Goal: Task Accomplishment & Management: Manage account settings

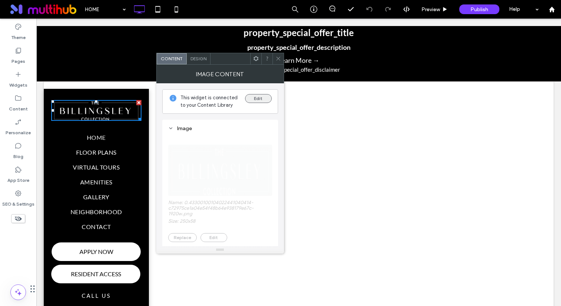
click at [253, 100] on button "Edit" at bounding box center [258, 98] width 27 height 9
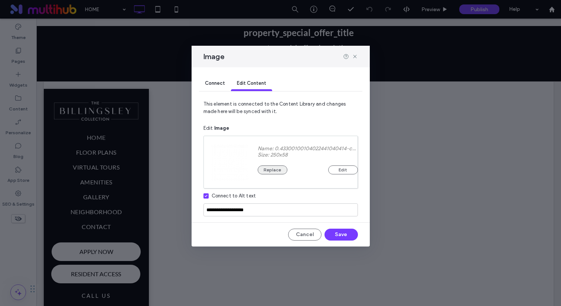
click at [267, 170] on button "Replace" at bounding box center [273, 169] width 30 height 9
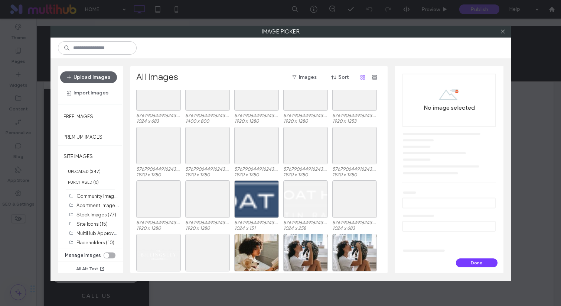
scroll to position [1369, 0]
click at [105, 194] on label "Community Images (0)" at bounding box center [102, 195] width 51 height 7
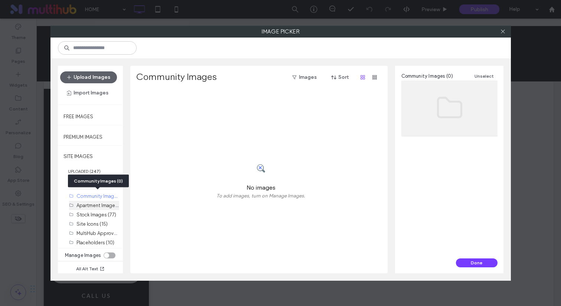
click at [104, 202] on label "Apartment Images (0)" at bounding box center [101, 204] width 49 height 7
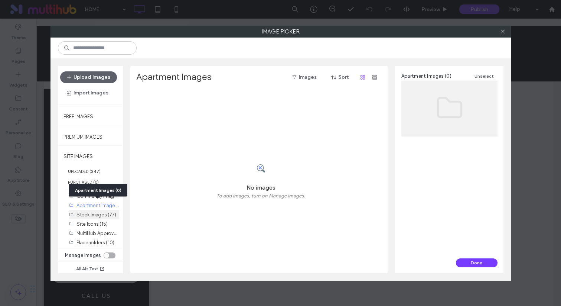
click at [104, 213] on label "Stock Images (77)" at bounding box center [97, 215] width 40 height 6
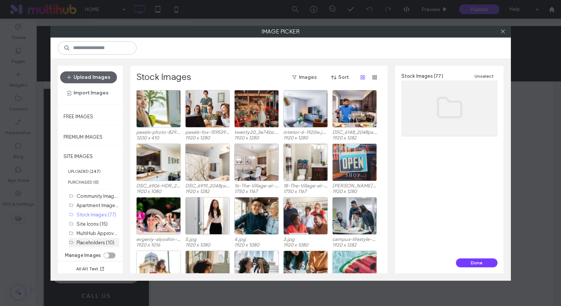
click at [102, 243] on label "Placeholders (10)" at bounding box center [96, 243] width 38 height 6
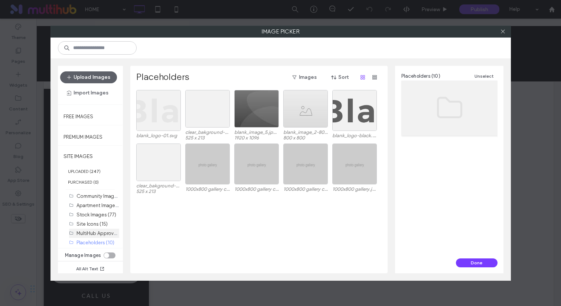
click at [102, 228] on div "MultiHub Approved Logos (5)" at bounding box center [98, 232] width 43 height 9
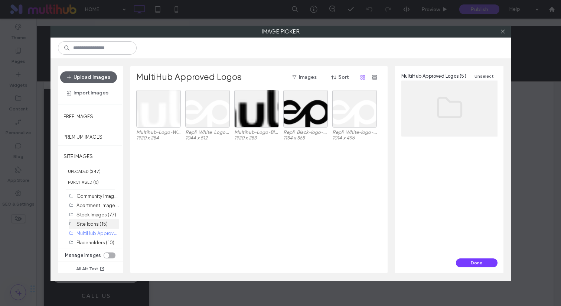
click at [101, 224] on label "Site Icons (15)" at bounding box center [92, 224] width 31 height 6
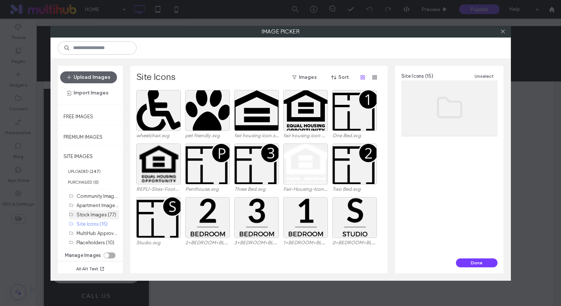
click at [103, 215] on label "Stock Images (77)" at bounding box center [97, 215] width 40 height 6
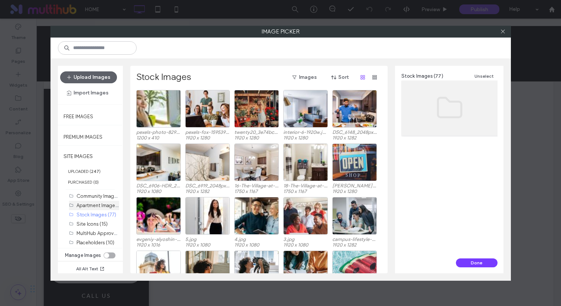
click at [106, 201] on div "Apartment Images (0)" at bounding box center [98, 205] width 43 height 8
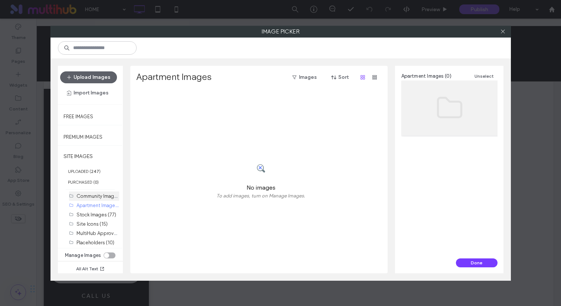
click at [106, 197] on label "Community Images (0)" at bounding box center [102, 195] width 51 height 7
click at [90, 168] on label "UPLOADED ( 247 )" at bounding box center [90, 171] width 65 height 11
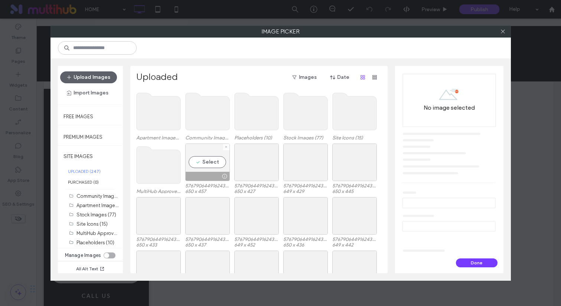
click at [207, 163] on div "Select" at bounding box center [207, 162] width 45 height 38
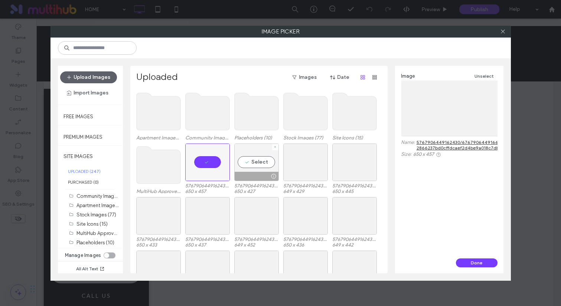
click at [243, 169] on div "Select" at bounding box center [256, 162] width 45 height 38
click at [293, 170] on div "Select" at bounding box center [305, 162] width 45 height 38
click at [110, 254] on div "toggle" at bounding box center [110, 255] width 12 height 6
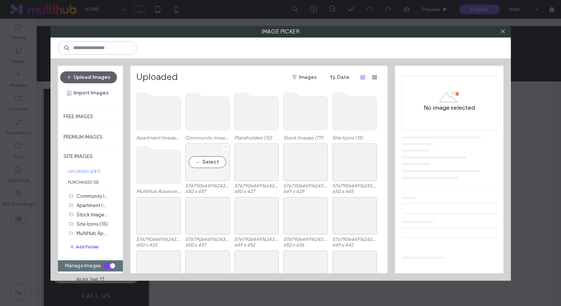
click at [208, 170] on div "Select" at bounding box center [207, 162] width 45 height 38
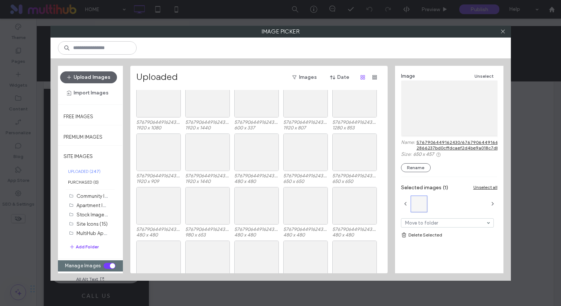
scroll to position [760, 0]
click at [206, 146] on div "Select" at bounding box center [207, 151] width 45 height 38
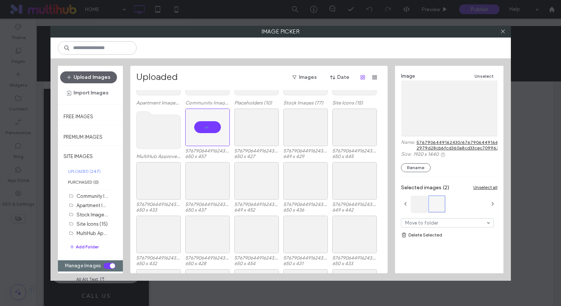
scroll to position [0, 0]
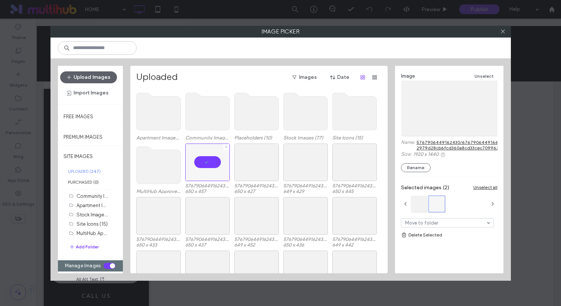
click at [212, 166] on div at bounding box center [207, 162] width 45 height 38
click at [212, 166] on div "Select" at bounding box center [207, 162] width 45 height 38
click at [211, 159] on div "Select" at bounding box center [207, 162] width 45 height 38
click at [210, 162] on div "Select" at bounding box center [207, 162] width 45 height 38
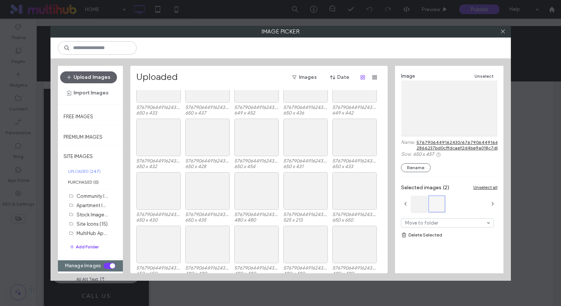
scroll to position [214, 0]
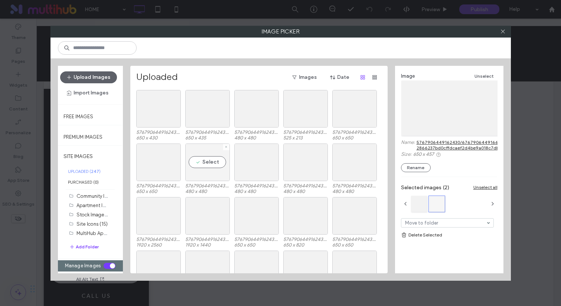
click at [214, 147] on div "Select" at bounding box center [207, 162] width 45 height 38
click at [214, 169] on div "Select" at bounding box center [207, 162] width 45 height 38
click at [215, 163] on div "Select" at bounding box center [207, 162] width 45 height 38
click at [226, 177] on div "Select" at bounding box center [207, 162] width 45 height 38
click at [215, 174] on div "Select" at bounding box center [207, 162] width 45 height 38
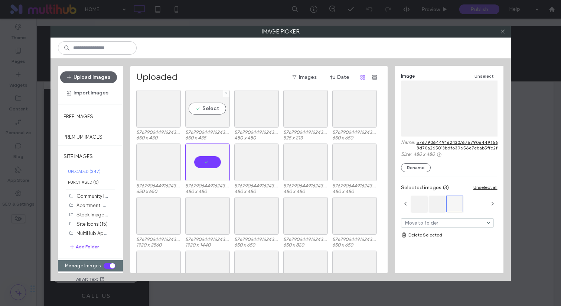
click at [214, 122] on div "Select" at bounding box center [207, 109] width 45 height 38
click at [170, 117] on div at bounding box center [158, 109] width 45 height 38
click at [156, 100] on div "Select" at bounding box center [158, 109] width 45 height 38
click at [359, 120] on div "Select" at bounding box center [354, 109] width 45 height 38
click at [357, 114] on div "Select" at bounding box center [354, 109] width 45 height 38
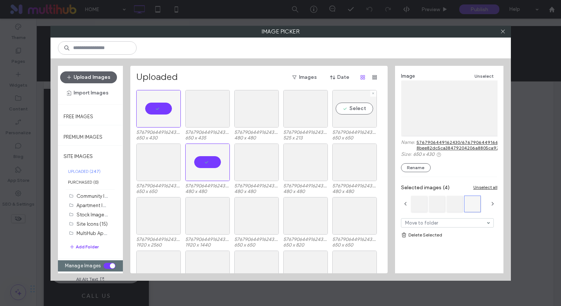
click at [357, 114] on div "Select" at bounding box center [354, 109] width 45 height 38
click at [350, 163] on div "Select" at bounding box center [354, 162] width 45 height 38
click at [324, 163] on div "Select" at bounding box center [305, 162] width 45 height 38
click at [262, 160] on div "Select" at bounding box center [256, 162] width 45 height 38
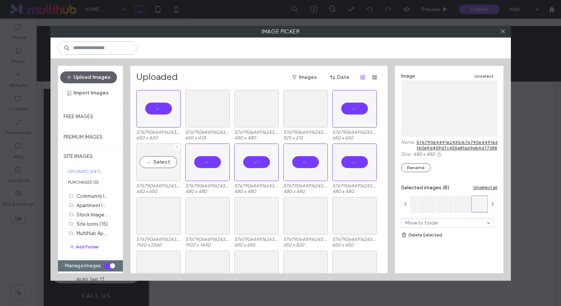
click at [140, 161] on div "Select" at bounding box center [158, 162] width 45 height 38
click at [205, 104] on div "Select" at bounding box center [207, 109] width 45 height 38
click at [274, 124] on div "Select" at bounding box center [256, 109] width 45 height 38
click at [317, 118] on div "Select" at bounding box center [305, 109] width 45 height 38
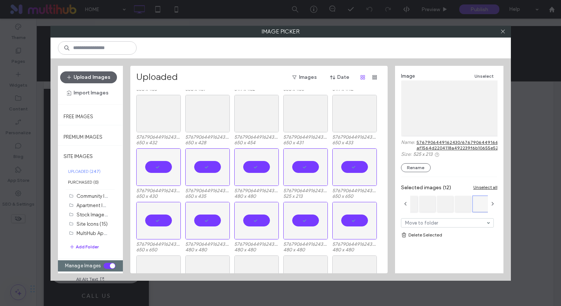
scroll to position [0, 0]
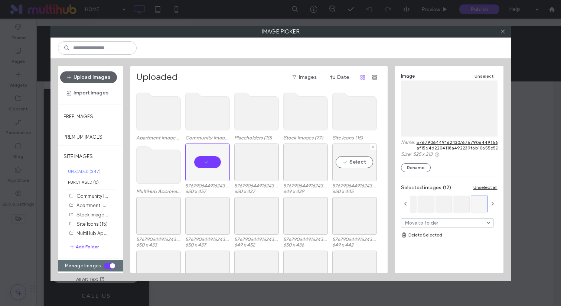
click at [350, 178] on div "Select" at bounding box center [354, 162] width 45 height 38
click at [301, 170] on div at bounding box center [305, 162] width 45 height 38
click at [264, 163] on div at bounding box center [256, 162] width 45 height 38
click at [263, 222] on div "Select" at bounding box center [256, 216] width 45 height 38
click at [202, 218] on div "Select" at bounding box center [207, 216] width 45 height 38
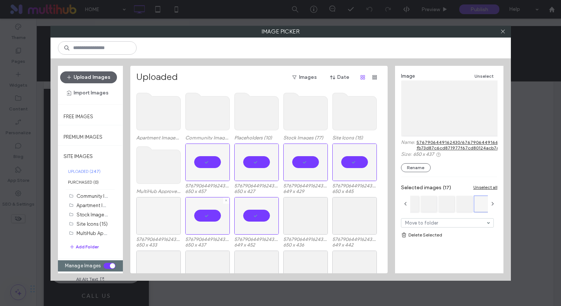
click at [171, 218] on div at bounding box center [158, 216] width 45 height 38
click at [306, 219] on div "Select" at bounding box center [305, 216] width 45 height 38
click at [368, 219] on div "Select" at bounding box center [354, 216] width 45 height 38
click at [357, 256] on div "Select" at bounding box center [354, 269] width 45 height 38
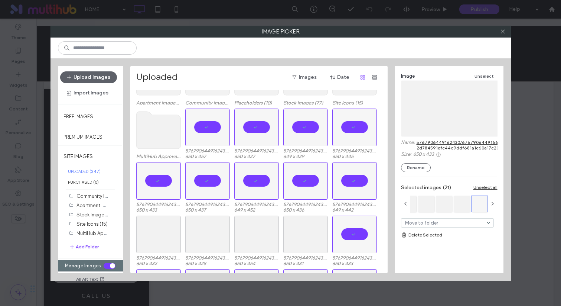
scroll to position [77, 0]
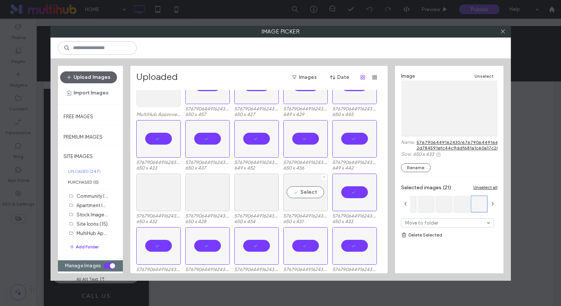
click at [307, 192] on div "Select" at bounding box center [305, 192] width 45 height 38
click at [255, 190] on div "Select" at bounding box center [256, 192] width 45 height 38
click at [215, 190] on div "Select" at bounding box center [207, 192] width 45 height 38
click at [171, 195] on div at bounding box center [158, 192] width 45 height 38
click at [425, 231] on link "Delete Selected" at bounding box center [449, 234] width 97 height 7
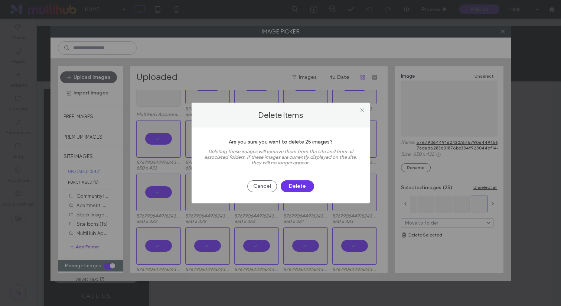
click at [304, 183] on button "Delete" at bounding box center [297, 186] width 33 height 12
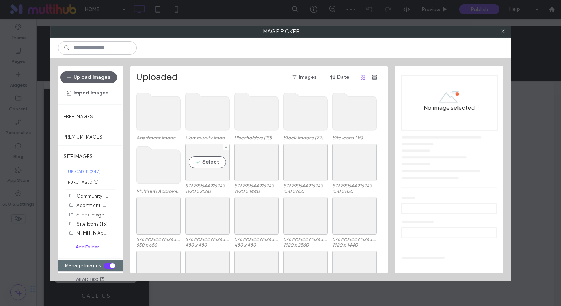
click at [212, 174] on div "Select" at bounding box center [207, 162] width 45 height 38
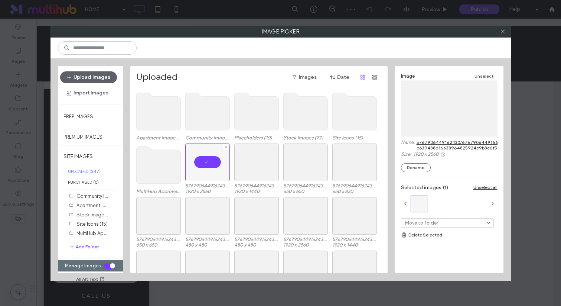
click at [206, 172] on div at bounding box center [207, 162] width 45 height 38
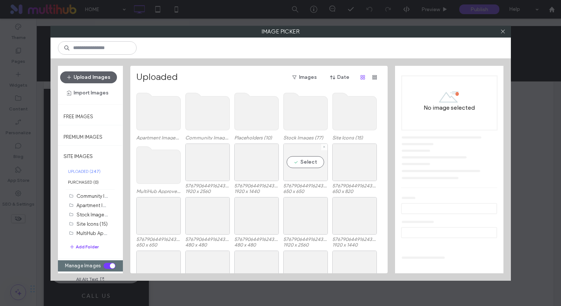
click at [300, 163] on div "Select" at bounding box center [305, 162] width 45 height 38
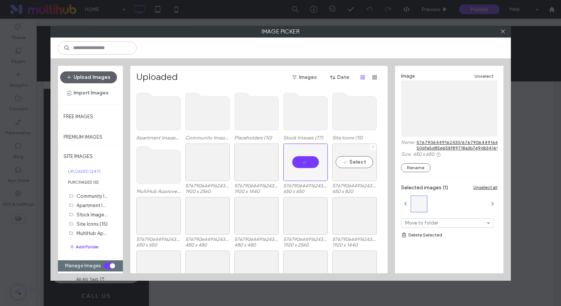
click at [354, 163] on div "Select" at bounding box center [354, 162] width 45 height 38
click at [264, 210] on div "Select" at bounding box center [256, 216] width 45 height 38
click at [207, 212] on div "Select" at bounding box center [207, 216] width 45 height 38
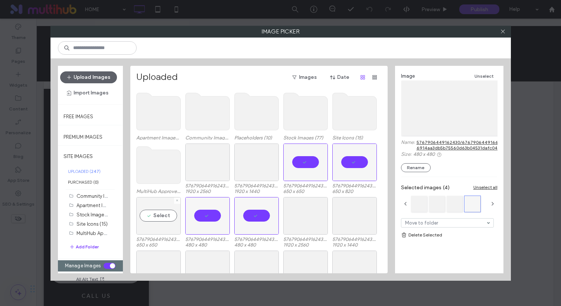
click at [168, 218] on div "Select" at bounding box center [158, 216] width 45 height 38
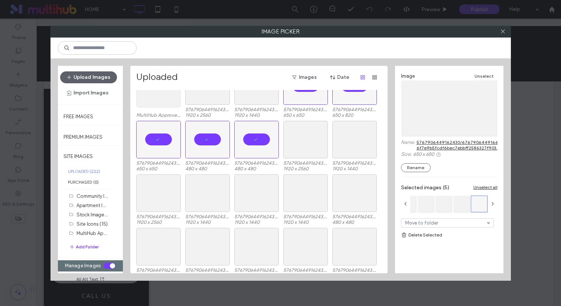
scroll to position [94, 0]
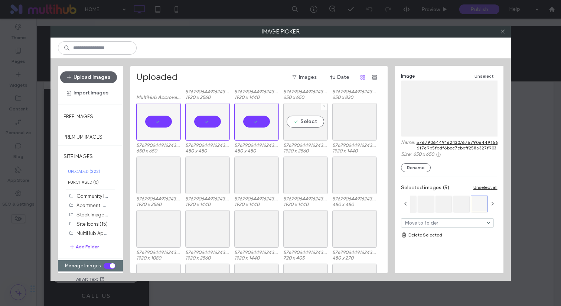
click at [310, 132] on div "Select" at bounding box center [305, 122] width 45 height 38
click at [349, 132] on div "Select" at bounding box center [354, 122] width 45 height 38
click at [350, 168] on div "Select" at bounding box center [354, 175] width 45 height 38
click at [298, 167] on div "Select" at bounding box center [305, 175] width 45 height 38
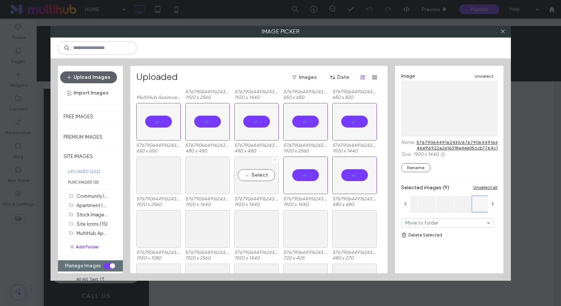
click at [252, 175] on div "Select" at bounding box center [256, 175] width 45 height 38
click at [204, 174] on div "Select" at bounding box center [207, 175] width 45 height 38
click at [164, 174] on div at bounding box center [158, 175] width 45 height 38
click at [164, 226] on div "Select" at bounding box center [158, 229] width 45 height 38
click at [212, 233] on div "Select" at bounding box center [207, 229] width 45 height 38
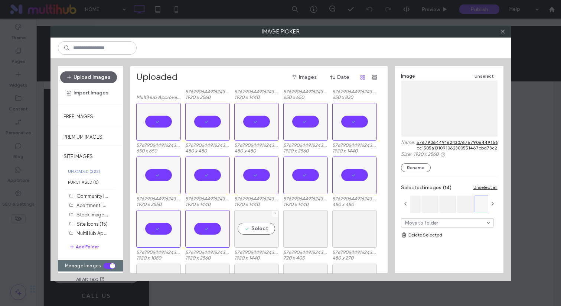
click at [266, 239] on div "Select" at bounding box center [256, 229] width 45 height 38
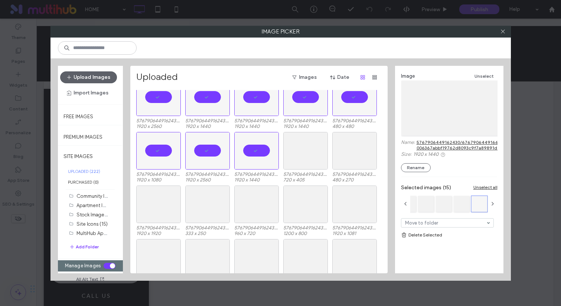
scroll to position [183, 0]
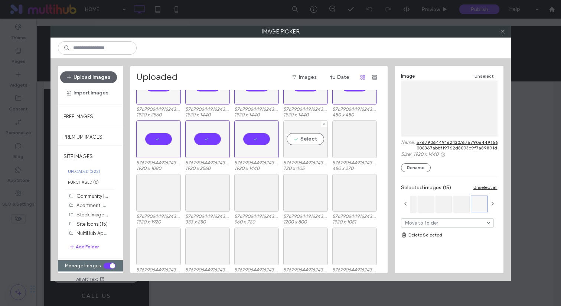
click at [315, 127] on div "Select" at bounding box center [305, 139] width 45 height 38
click at [346, 132] on div "Select" at bounding box center [354, 139] width 45 height 38
click at [342, 187] on div at bounding box center [354, 193] width 45 height 38
click at [315, 189] on div "Select" at bounding box center [305, 193] width 45 height 38
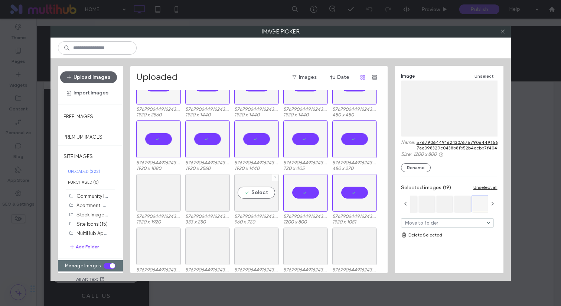
click at [254, 178] on div "Select" at bounding box center [256, 193] width 45 height 38
click at [217, 179] on div at bounding box center [207, 193] width 45 height 38
click at [172, 184] on div "Select" at bounding box center [158, 193] width 45 height 38
click at [170, 232] on div "Select" at bounding box center [158, 246] width 45 height 38
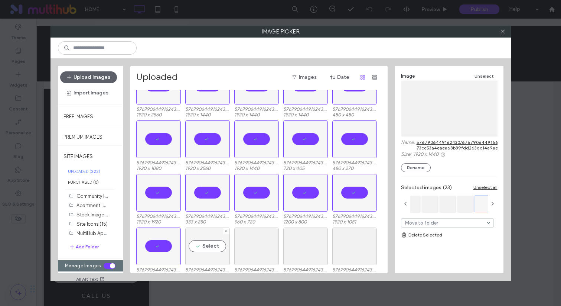
click at [219, 251] on div "Select" at bounding box center [207, 246] width 45 height 38
click at [275, 251] on div "Select" at bounding box center [256, 246] width 45 height 38
click at [318, 238] on div "Select" at bounding box center [305, 246] width 45 height 38
click at [350, 235] on div "Select" at bounding box center [354, 246] width 45 height 38
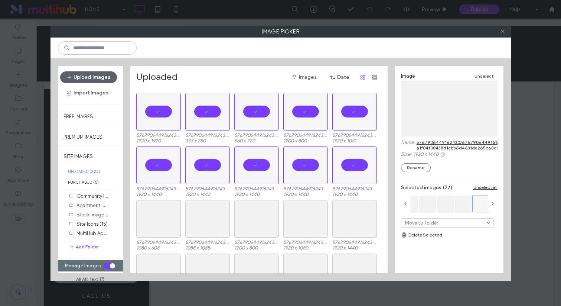
scroll to position [305, 0]
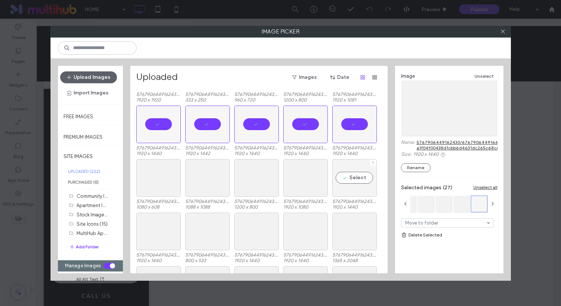
click at [354, 167] on div "Select" at bounding box center [354, 178] width 45 height 38
click at [291, 165] on div "Select" at bounding box center [305, 178] width 45 height 38
click at [253, 168] on div at bounding box center [256, 178] width 45 height 38
click at [201, 166] on div "Select" at bounding box center [207, 178] width 45 height 38
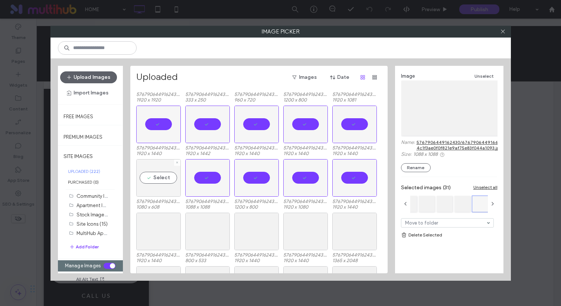
click at [157, 169] on div "Select" at bounding box center [158, 178] width 45 height 38
click at [166, 235] on div "Select" at bounding box center [158, 231] width 45 height 38
click at [214, 235] on div "Select" at bounding box center [207, 231] width 45 height 38
click at [274, 233] on div "Select" at bounding box center [256, 231] width 45 height 38
click at [329, 232] on div "5767906449162430/6767906449166230/0.200224213101223443213023-3f21b15795f73b4e6b…" at bounding box center [261, 238] width 250 height 53
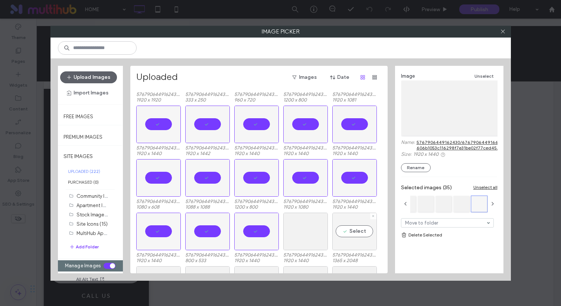
click at [373, 233] on div "Select" at bounding box center [354, 231] width 45 height 38
click at [310, 227] on div "Select" at bounding box center [305, 231] width 45 height 38
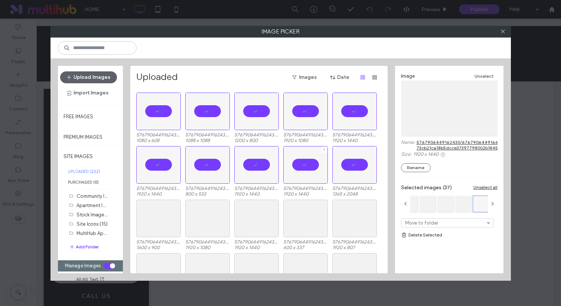
scroll to position [427, 0]
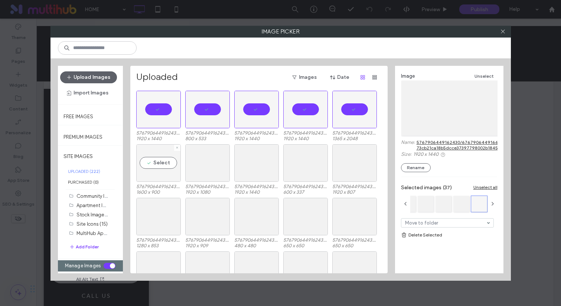
click at [175, 170] on div "Select" at bounding box center [158, 163] width 45 height 38
click at [213, 167] on div "Select" at bounding box center [207, 163] width 45 height 38
click at [211, 215] on div "Select" at bounding box center [207, 217] width 45 height 38
click at [172, 215] on div at bounding box center [158, 217] width 45 height 38
click at [263, 171] on div "Select" at bounding box center [256, 163] width 45 height 38
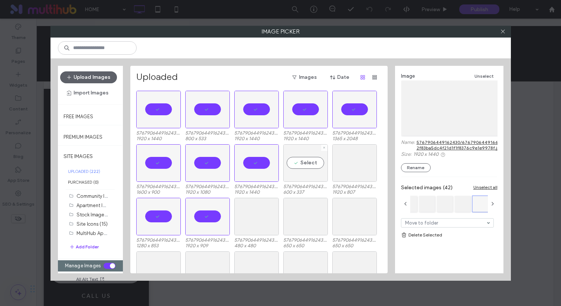
click at [319, 171] on div "Select" at bounding box center [305, 163] width 45 height 38
click at [355, 169] on div "Select" at bounding box center [354, 163] width 45 height 38
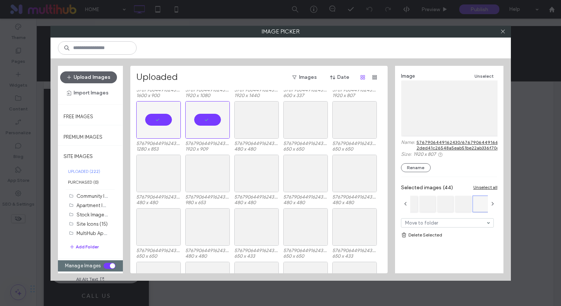
scroll to position [573, 0]
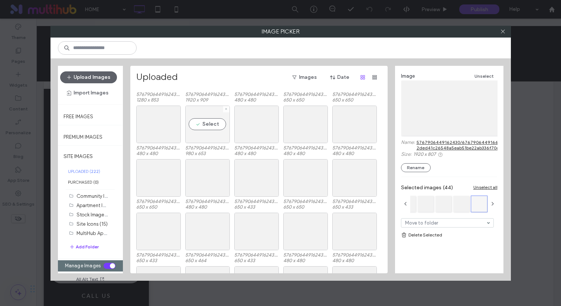
click at [220, 132] on div "Select" at bounding box center [207, 124] width 45 height 38
click at [210, 181] on div "Select" at bounding box center [207, 178] width 45 height 38
click at [167, 178] on div "Select" at bounding box center [158, 178] width 45 height 38
click at [168, 140] on div "Select" at bounding box center [158, 124] width 45 height 38
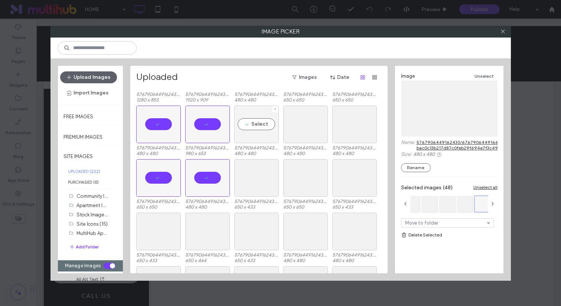
click at [254, 140] on div "Select" at bounding box center [256, 124] width 45 height 38
click at [306, 131] on div "Select" at bounding box center [305, 124] width 45 height 38
click at [344, 127] on div "Select" at bounding box center [354, 124] width 45 height 38
click at [313, 179] on div "Select" at bounding box center [305, 178] width 45 height 38
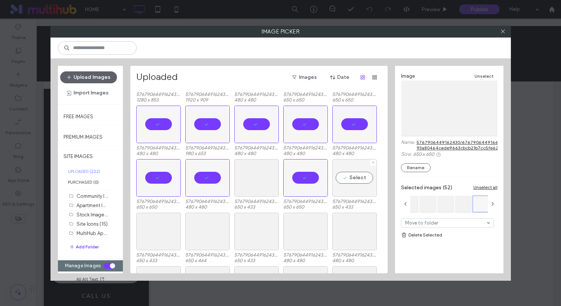
click at [365, 178] on div "Select" at bounding box center [354, 178] width 45 height 38
click at [284, 176] on div at bounding box center [305, 178] width 45 height 38
click at [242, 179] on div "Select" at bounding box center [256, 178] width 45 height 38
click at [281, 178] on div "5767906449162430/6767906449166230/0.03342422144321110310404-3dfcb5043ad5fda761c…" at bounding box center [261, 185] width 250 height 53
click at [241, 235] on div "Select" at bounding box center [256, 231] width 45 height 38
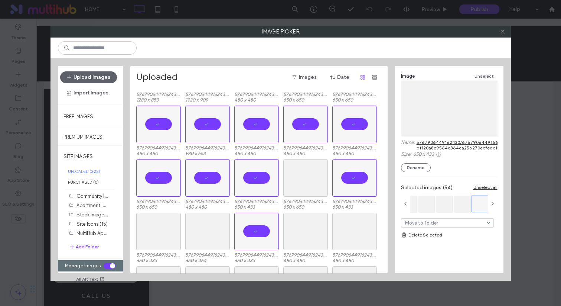
click at [185, 231] on div "5767906449162430/6767906449166230/0.022344142000224343202302-29a22adebd1bf38418…" at bounding box center [261, 238] width 250 height 53
click at [155, 227] on div "Select" at bounding box center [158, 231] width 45 height 38
click at [206, 228] on div "Select" at bounding box center [207, 231] width 45 height 38
click at [315, 241] on div "Select" at bounding box center [305, 231] width 45 height 38
click at [377, 233] on div "5767906449162430/6767906449166230/0.022344142000224343202302-29a22adebd1bf38418…" at bounding box center [261, 238] width 250 height 53
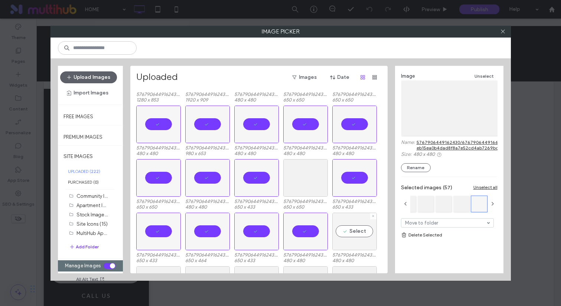
click at [364, 227] on div "Select" at bounding box center [354, 231] width 45 height 38
click at [321, 187] on div "Select" at bounding box center [305, 178] width 45 height 38
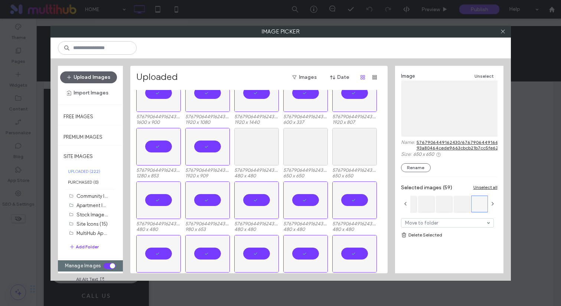
scroll to position [488, 0]
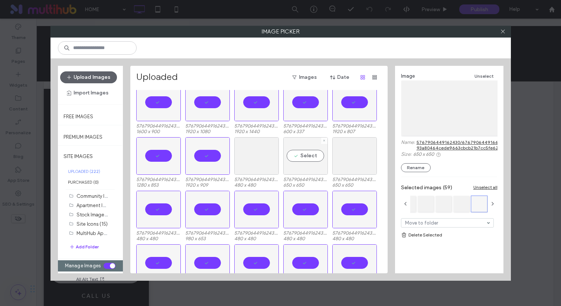
click at [312, 157] on div "Select" at bounding box center [305, 156] width 45 height 38
click at [268, 153] on div "Select" at bounding box center [256, 156] width 45 height 38
click at [347, 158] on div "Select" at bounding box center [354, 156] width 45 height 38
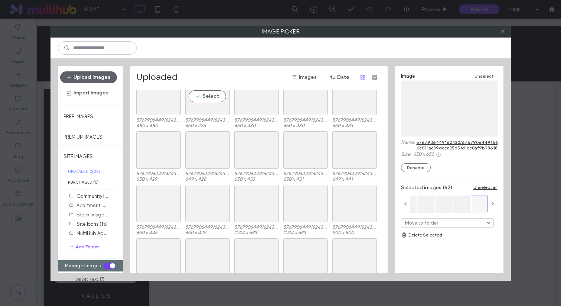
scroll to position [758, 0]
click at [166, 104] on div "Select" at bounding box center [158, 100] width 45 height 38
click at [218, 111] on div "Select" at bounding box center [207, 100] width 45 height 38
click at [262, 107] on div "Select" at bounding box center [256, 100] width 45 height 38
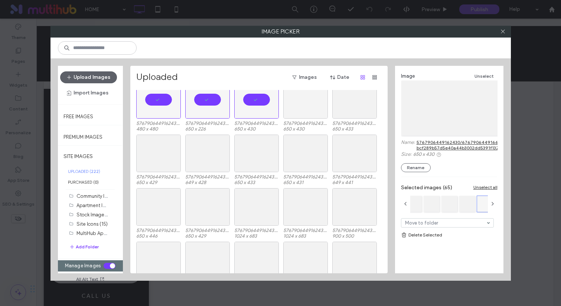
click at [303, 108] on div at bounding box center [305, 100] width 45 height 38
click at [355, 107] on div "Select" at bounding box center [354, 100] width 45 height 38
click at [351, 155] on div "Select" at bounding box center [354, 153] width 45 height 38
click at [305, 155] on div at bounding box center [305, 153] width 45 height 38
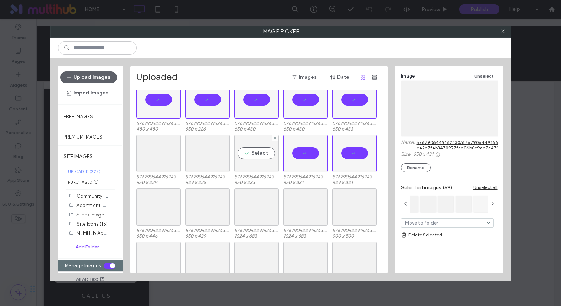
click at [247, 147] on div "Select" at bounding box center [256, 153] width 45 height 38
click at [205, 147] on div "Select" at bounding box center [207, 153] width 45 height 38
click at [170, 150] on div at bounding box center [158, 153] width 45 height 38
click at [171, 208] on div "Select" at bounding box center [158, 207] width 45 height 38
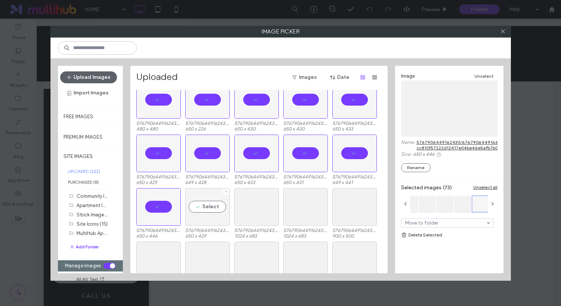
click at [217, 211] on div "Select" at bounding box center [207, 207] width 45 height 38
click at [263, 211] on div "Select" at bounding box center [256, 207] width 45 height 38
click at [303, 212] on div "Select" at bounding box center [305, 207] width 45 height 38
click at [342, 213] on div at bounding box center [354, 207] width 45 height 38
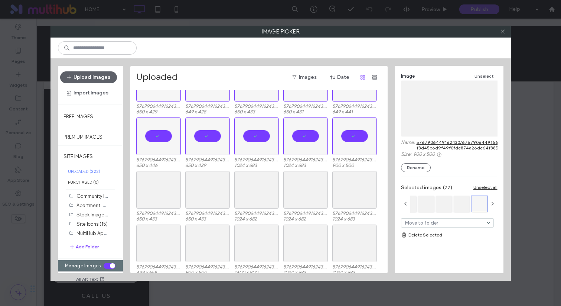
scroll to position [836, 0]
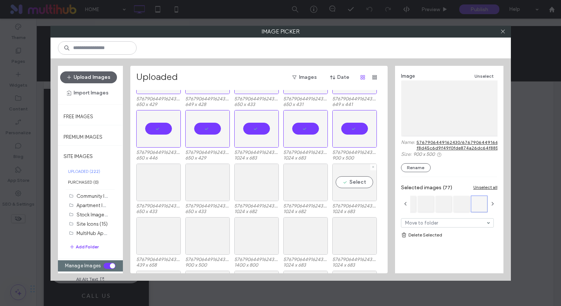
click at [348, 179] on div "Select" at bounding box center [354, 182] width 45 height 38
click at [313, 188] on div at bounding box center [305, 182] width 45 height 38
click at [255, 177] on div "Select" at bounding box center [256, 182] width 45 height 38
click at [201, 165] on div "Select" at bounding box center [207, 182] width 45 height 38
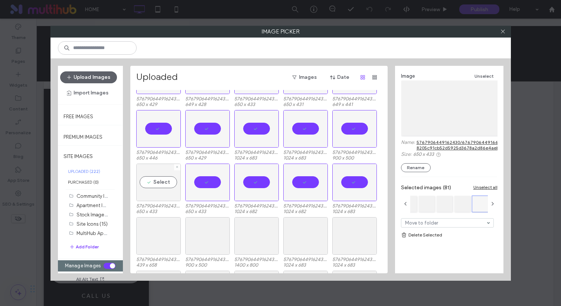
click at [167, 177] on div "Select" at bounding box center [158, 182] width 45 height 38
click at [164, 230] on div "Select" at bounding box center [158, 236] width 45 height 38
click at [213, 237] on div at bounding box center [207, 236] width 45 height 38
click at [271, 240] on div "Select" at bounding box center [256, 236] width 45 height 38
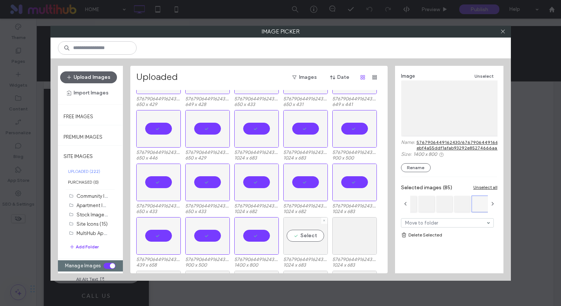
click at [320, 231] on div "Select" at bounding box center [305, 236] width 45 height 38
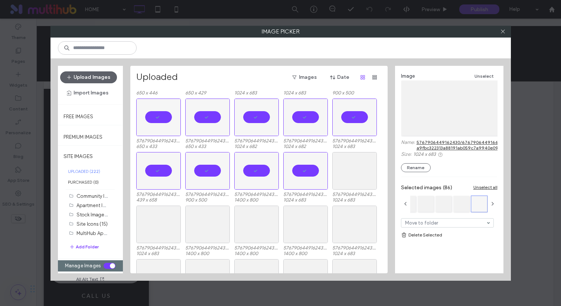
scroll to position [904, 0]
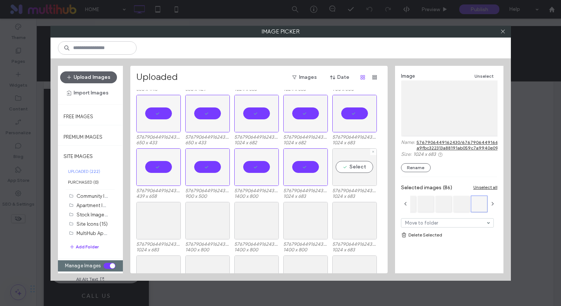
click at [352, 177] on div "Select" at bounding box center [354, 167] width 45 height 38
click at [159, 227] on div "Select" at bounding box center [158, 221] width 45 height 38
click at [204, 230] on div "Select" at bounding box center [207, 221] width 45 height 38
click at [247, 231] on div "Select" at bounding box center [256, 221] width 45 height 38
click at [293, 229] on div "Select" at bounding box center [305, 221] width 45 height 38
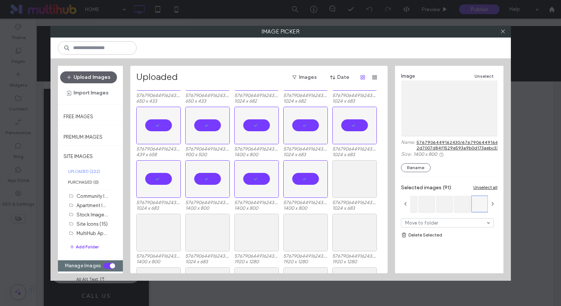
scroll to position [954, 0]
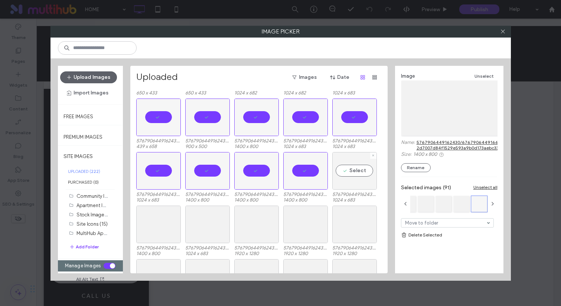
click at [355, 179] on div "Select" at bounding box center [354, 171] width 45 height 38
click at [351, 212] on div "Select" at bounding box center [354, 224] width 45 height 38
click at [354, 216] on div at bounding box center [354, 224] width 45 height 38
click at [156, 240] on div "Select" at bounding box center [158, 224] width 45 height 38
click at [206, 240] on div at bounding box center [207, 224] width 45 height 38
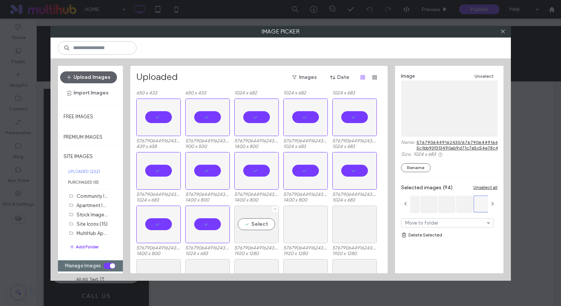
click at [294, 222] on div at bounding box center [305, 224] width 45 height 38
click at [254, 224] on div "Select" at bounding box center [256, 224] width 45 height 38
click at [338, 225] on div "Select" at bounding box center [354, 224] width 45 height 38
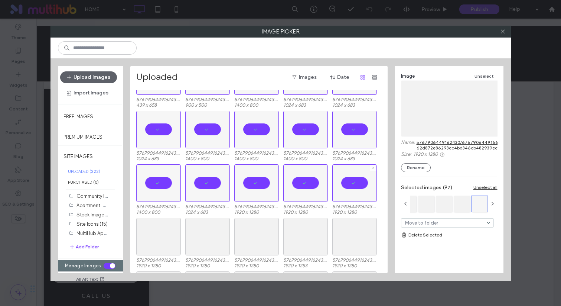
scroll to position [1022, 0]
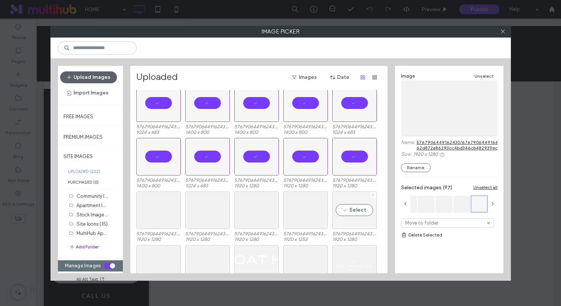
click at [338, 221] on div "Select" at bounding box center [354, 210] width 45 height 38
click at [314, 221] on div at bounding box center [305, 210] width 45 height 38
click at [267, 217] on div at bounding box center [256, 210] width 45 height 38
click at [209, 211] on div "Select" at bounding box center [207, 210] width 45 height 38
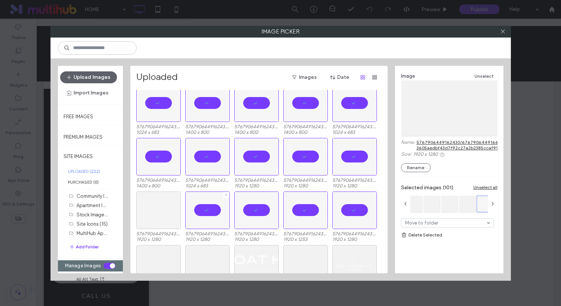
click at [154, 211] on div at bounding box center [158, 210] width 45 height 38
click at [156, 272] on div "Select" at bounding box center [158, 264] width 45 height 38
click at [212, 262] on div at bounding box center [207, 264] width 45 height 38
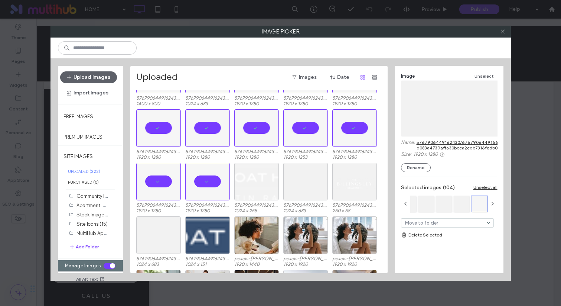
scroll to position [1108, 0]
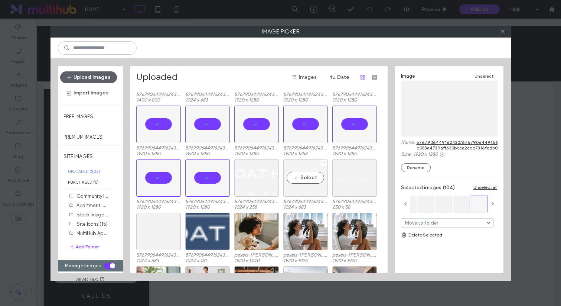
click at [294, 181] on div "Select" at bounding box center [305, 178] width 45 height 38
click at [322, 179] on div at bounding box center [305, 178] width 45 height 38
click at [303, 186] on div "Select" at bounding box center [305, 178] width 45 height 38
click at [251, 225] on div "Select" at bounding box center [256, 231] width 45 height 38
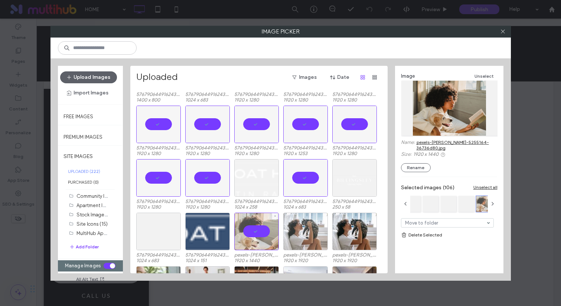
click at [312, 224] on div at bounding box center [305, 231] width 45 height 38
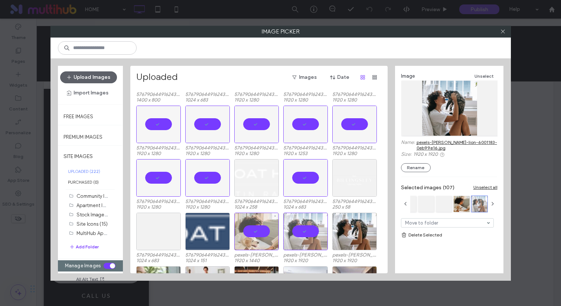
click at [253, 221] on div at bounding box center [256, 231] width 45 height 38
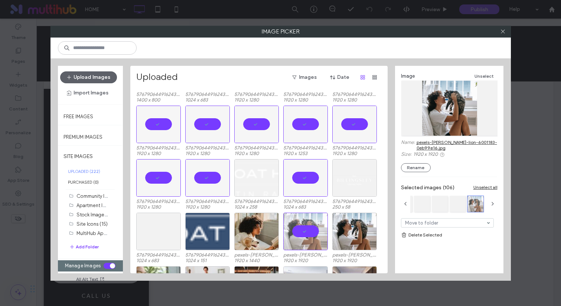
click at [303, 223] on div at bounding box center [305, 231] width 45 height 38
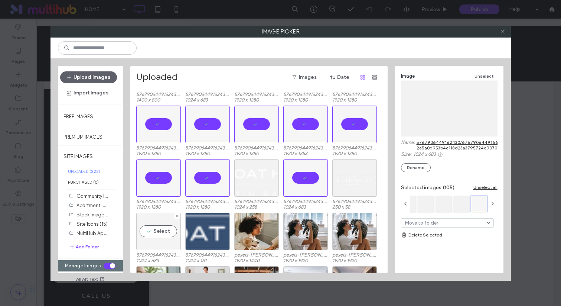
click at [147, 227] on div "Select" at bounding box center [158, 231] width 45 height 38
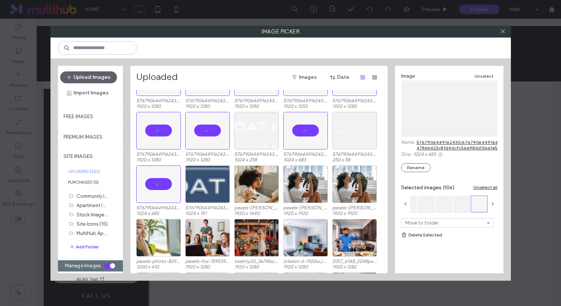
scroll to position [1149, 0]
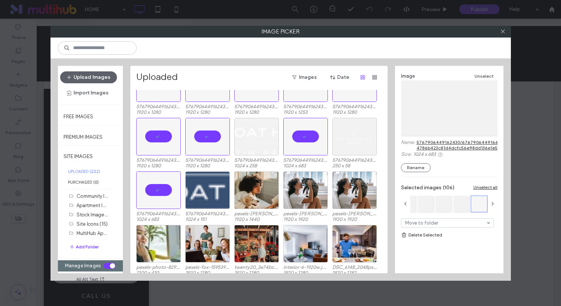
click at [418, 233] on link "Delete Selected" at bounding box center [449, 234] width 97 height 7
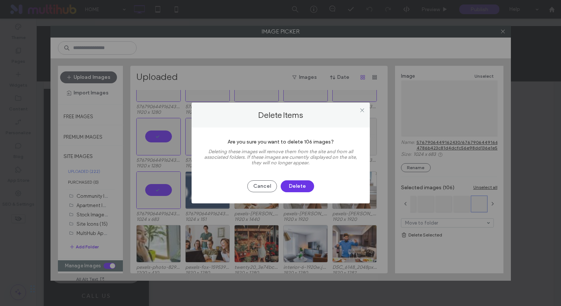
click at [302, 185] on button "Delete" at bounding box center [297, 186] width 33 height 12
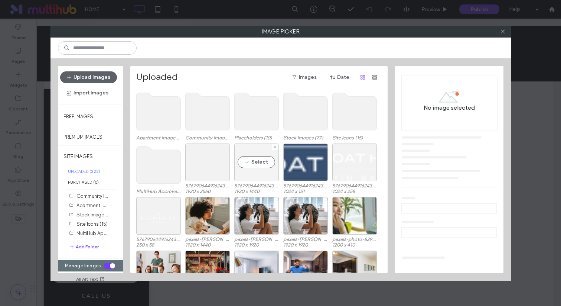
click at [263, 156] on div "Select" at bounding box center [256, 162] width 45 height 38
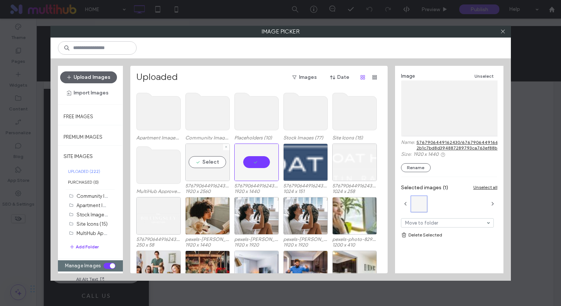
click at [221, 158] on div "Select" at bounding box center [207, 162] width 45 height 38
click at [428, 232] on link "Delete Selected" at bounding box center [449, 234] width 97 height 7
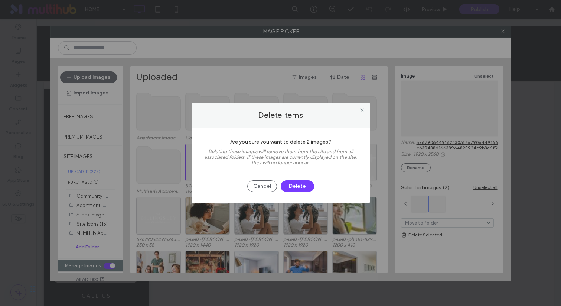
click at [303, 195] on div "Are you sure you want to delete 2 images? Deleting these images will remove the…" at bounding box center [281, 165] width 178 height 76
click at [305, 186] on button "Delete" at bounding box center [297, 186] width 33 height 12
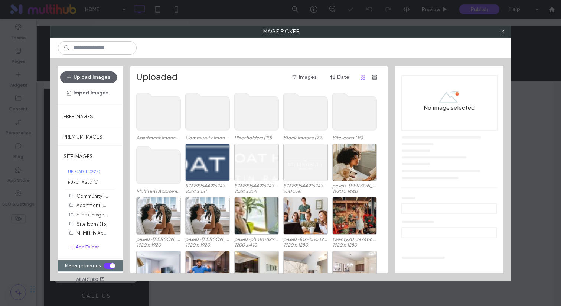
click at [84, 246] on button "Add Folder" at bounding box center [84, 247] width 30 height 8
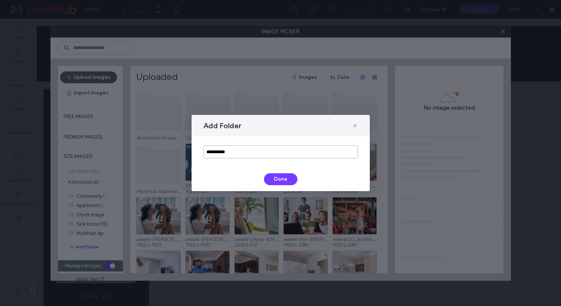
drag, startPoint x: 248, startPoint y: 150, endPoint x: 101, endPoint y: 133, distance: 148.4
click at [103, 134] on div "**********" at bounding box center [280, 153] width 561 height 306
type input "********"
click at [281, 178] on button "Done" at bounding box center [280, 179] width 33 height 12
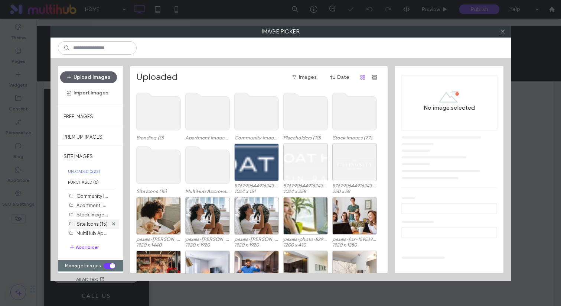
scroll to position [17, 0]
drag, startPoint x: 95, startPoint y: 236, endPoint x: 92, endPoint y: 200, distance: 36.6
drag, startPoint x: 97, startPoint y: 220, endPoint x: 97, endPoint y: 205, distance: 15.2
drag, startPoint x: 93, startPoint y: 224, endPoint x: 93, endPoint y: 209, distance: 14.9
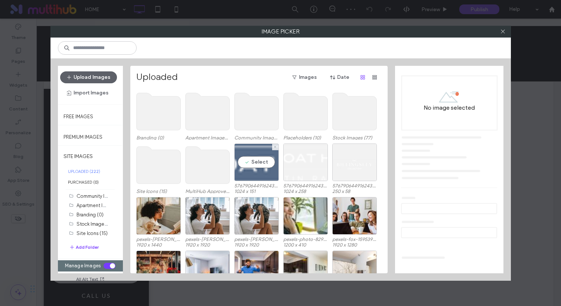
click at [261, 175] on div "Select" at bounding box center [256, 162] width 45 height 38
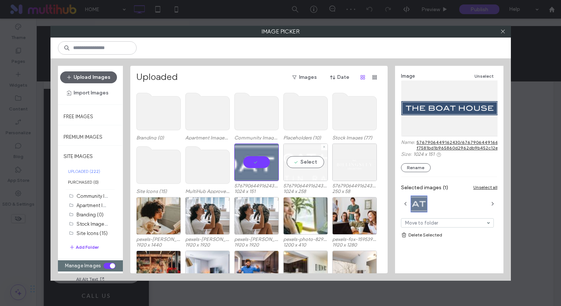
click at [303, 166] on div "Select" at bounding box center [305, 162] width 45 height 38
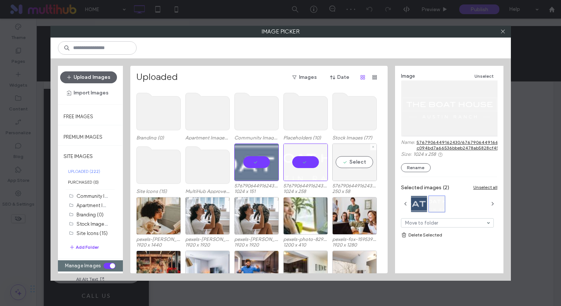
click at [339, 166] on div "Select" at bounding box center [354, 162] width 45 height 38
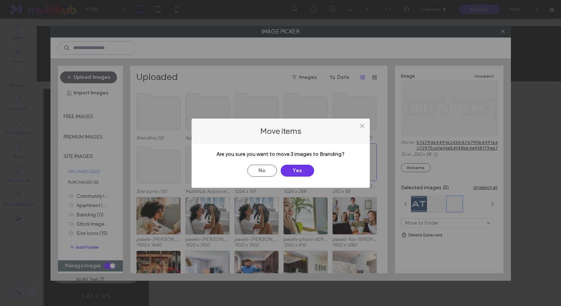
click at [300, 167] on button "Yes" at bounding box center [297, 171] width 33 height 12
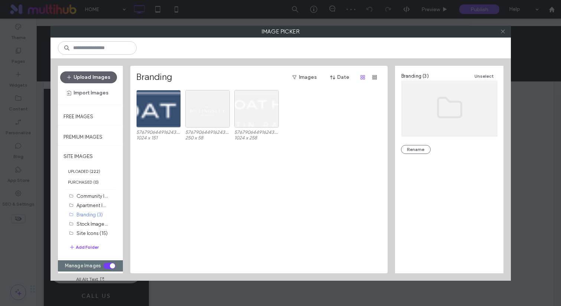
click at [502, 30] on use at bounding box center [503, 32] width 4 height 4
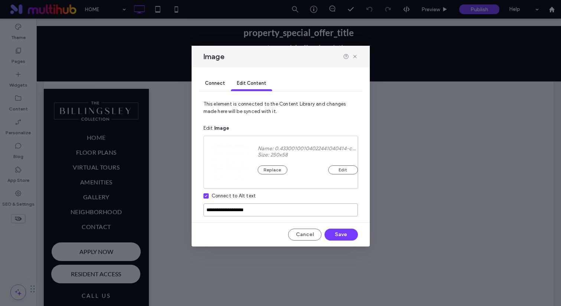
drag, startPoint x: 238, startPoint y: 210, endPoint x: 149, endPoint y: 205, distance: 89.7
click at [149, 205] on div "**********" at bounding box center [280, 153] width 561 height 306
click at [221, 210] on input "**********" at bounding box center [281, 209] width 155 height 13
click at [220, 212] on input "**********" at bounding box center [281, 209] width 155 height 13
click at [219, 212] on input "**********" at bounding box center [281, 209] width 155 height 13
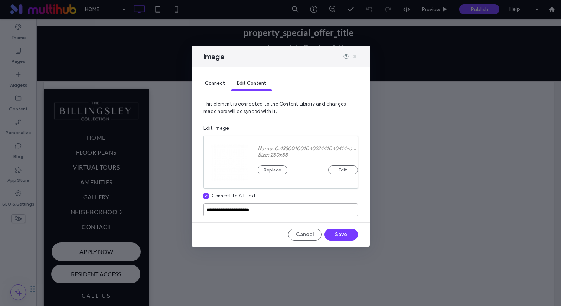
click at [217, 212] on input "**********" at bounding box center [281, 209] width 155 height 13
click at [214, 209] on input "**********" at bounding box center [281, 209] width 155 height 13
drag, startPoint x: 217, startPoint y: 211, endPoint x: 208, endPoint y: 211, distance: 8.9
click at [208, 211] on input "**********" at bounding box center [281, 209] width 155 height 13
type input "**********"
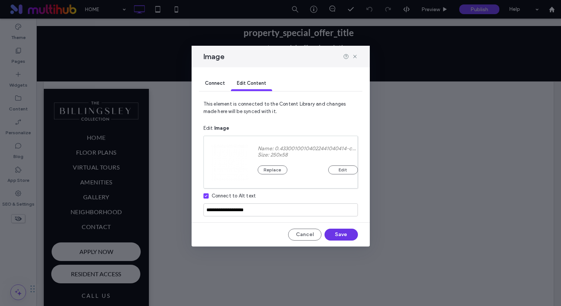
click at [340, 234] on button "Save" at bounding box center [341, 234] width 33 height 12
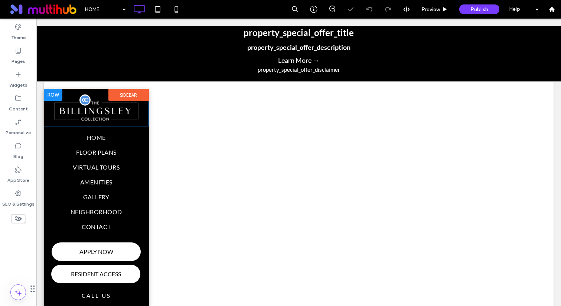
click at [114, 108] on img at bounding box center [96, 110] width 90 height 21
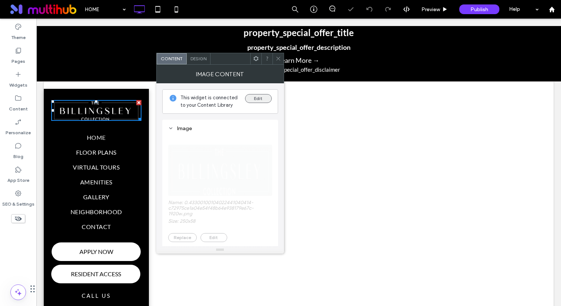
click at [265, 95] on button "Edit" at bounding box center [258, 98] width 27 height 9
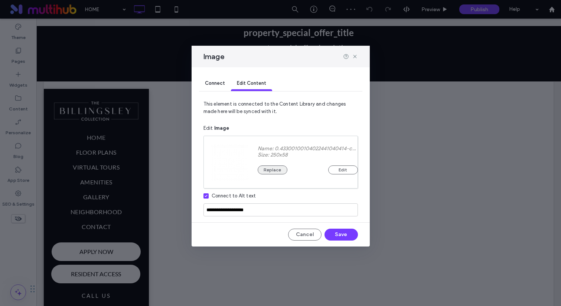
click at [276, 172] on button "Replace" at bounding box center [273, 169] width 30 height 9
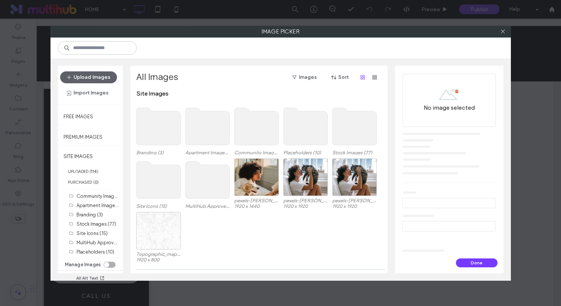
click at [171, 126] on use at bounding box center [158, 126] width 44 height 37
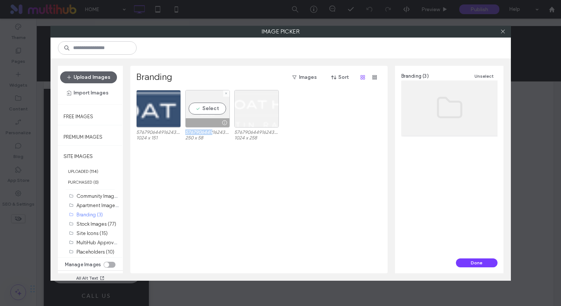
click at [212, 129] on label "5767906449162430/6767906449166230/0.43300100104022441040414-c72975ce1a04e54f48b…" at bounding box center [207, 132] width 45 height 6
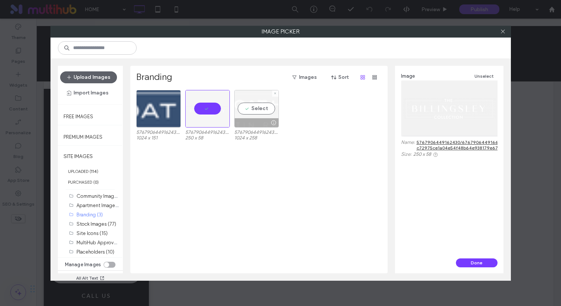
click at [268, 103] on div "Select" at bounding box center [256, 109] width 45 height 38
click at [488, 269] on div "Done" at bounding box center [449, 265] width 108 height 15
click at [486, 261] on button "Done" at bounding box center [477, 262] width 42 height 9
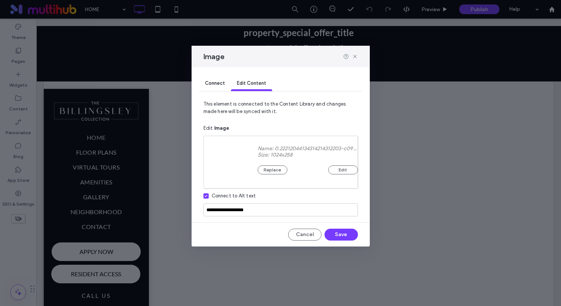
click at [338, 228] on div "**********" at bounding box center [281, 156] width 178 height 179
click at [338, 237] on button "Save" at bounding box center [341, 234] width 33 height 12
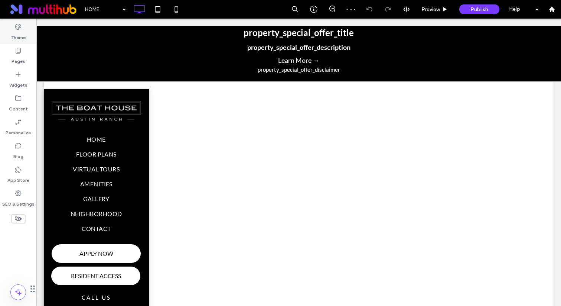
click at [10, 20] on div "Theme" at bounding box center [18, 32] width 36 height 24
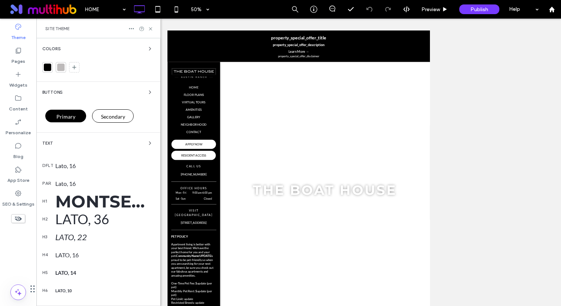
click at [46, 66] on div at bounding box center [47, 67] width 7 height 7
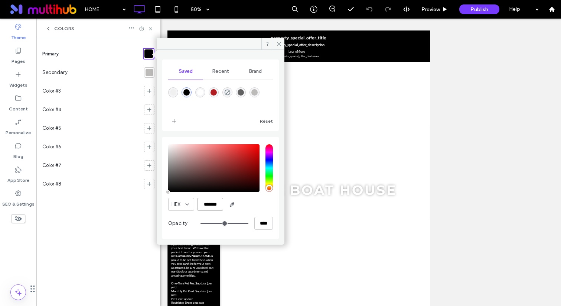
click at [210, 208] on input "*******" at bounding box center [210, 204] width 26 height 13
paste input "color picker textbox"
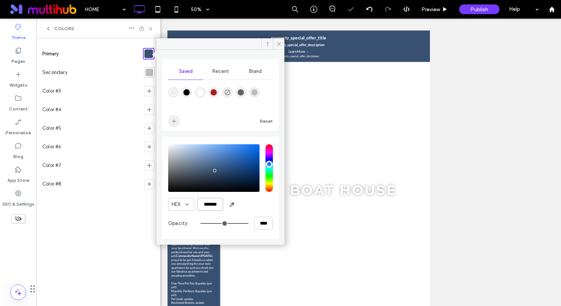
type input "*******"
click at [176, 124] on span "add color" at bounding box center [174, 121] width 12 height 12
click at [149, 69] on div at bounding box center [149, 72] width 7 height 7
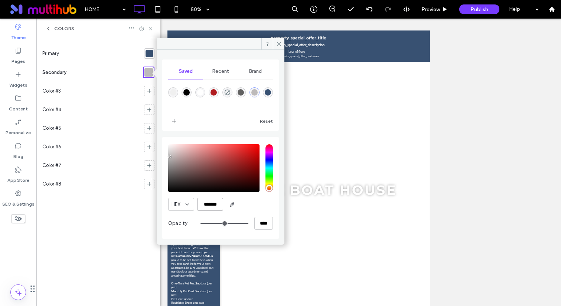
click at [214, 204] on input "*******" at bounding box center [210, 204] width 26 height 13
paste input "color picker textbox"
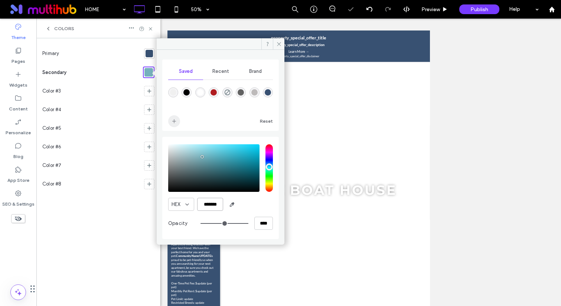
type input "*******"
click at [174, 120] on icon "add color" at bounding box center [174, 121] width 6 height 6
click at [145, 91] on div at bounding box center [149, 91] width 10 height 10
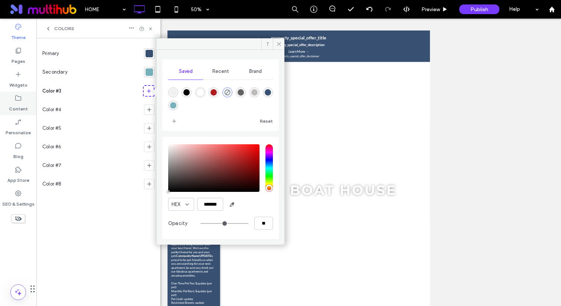
click at [16, 94] on div "Content" at bounding box center [18, 103] width 36 height 24
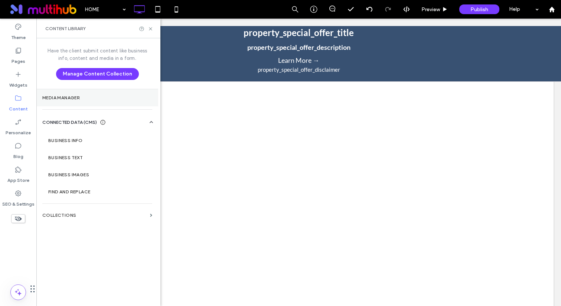
click at [77, 95] on label "Media Manager" at bounding box center [97, 97] width 110 height 5
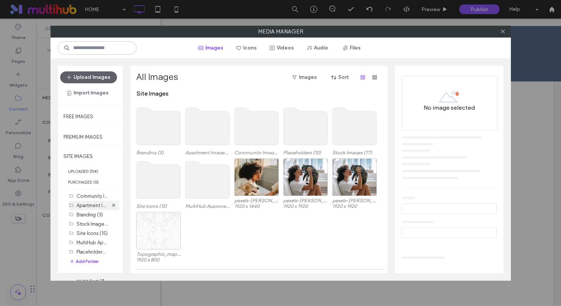
click at [88, 208] on div "Apartment Images (0)" at bounding box center [93, 205] width 32 height 8
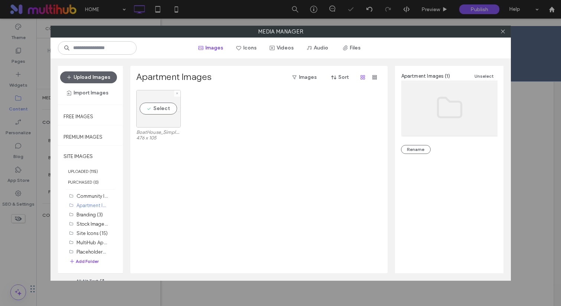
click at [174, 116] on div "Select" at bounding box center [158, 109] width 45 height 38
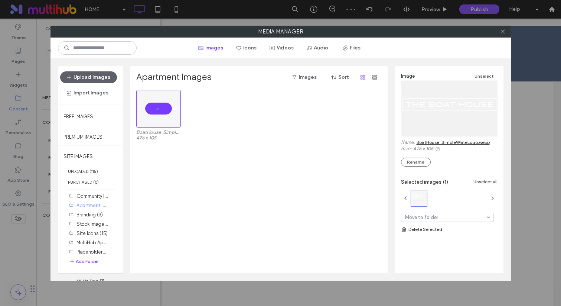
click at [420, 212] on div "Move to folder Delete Selected" at bounding box center [449, 221] width 97 height 24
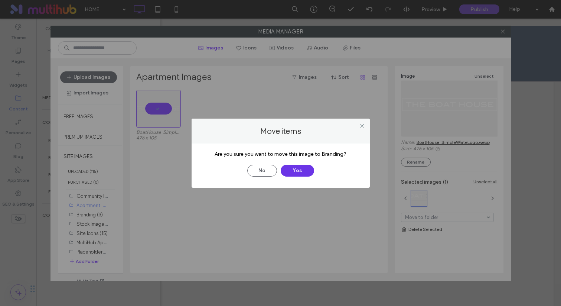
click at [305, 166] on button "Yes" at bounding box center [297, 171] width 33 height 12
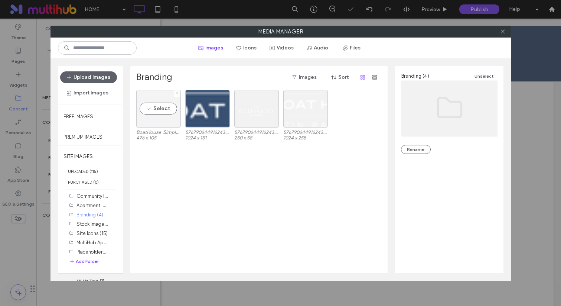
click at [169, 122] on div "Select" at bounding box center [158, 109] width 45 height 38
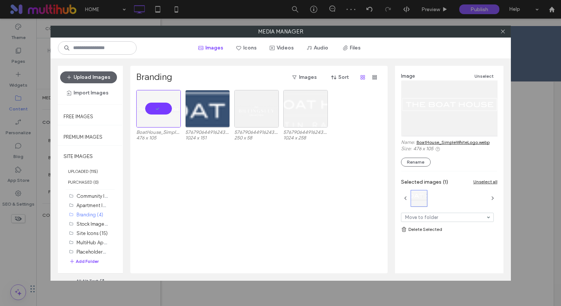
click at [507, 32] on div at bounding box center [503, 31] width 11 height 11
click at [504, 32] on use at bounding box center [503, 32] width 4 height 4
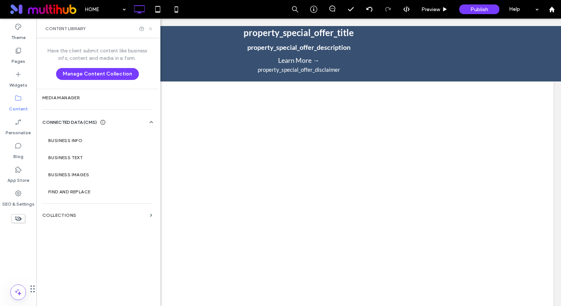
click at [150, 27] on icon at bounding box center [151, 29] width 6 height 6
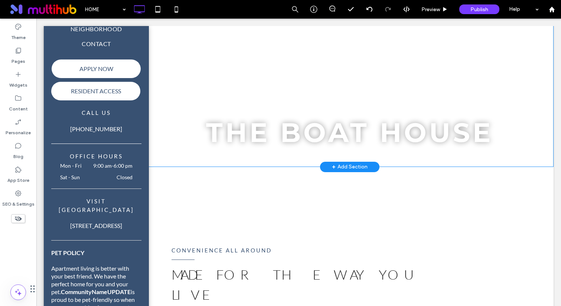
scroll to position [155, 0]
